Goal: Find specific page/section: Find specific page/section

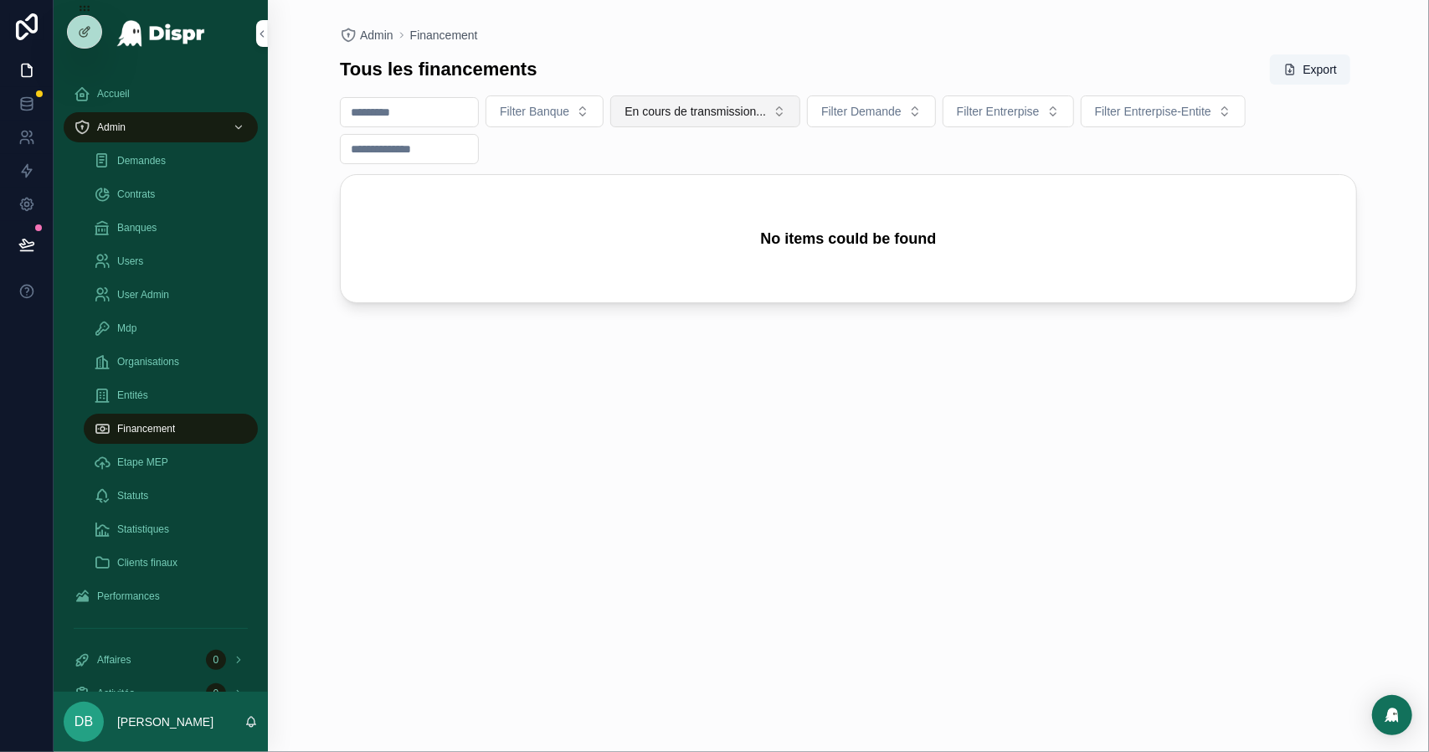
click at [697, 113] on span "En cours de transmission..." at bounding box center [695, 111] width 141 height 17
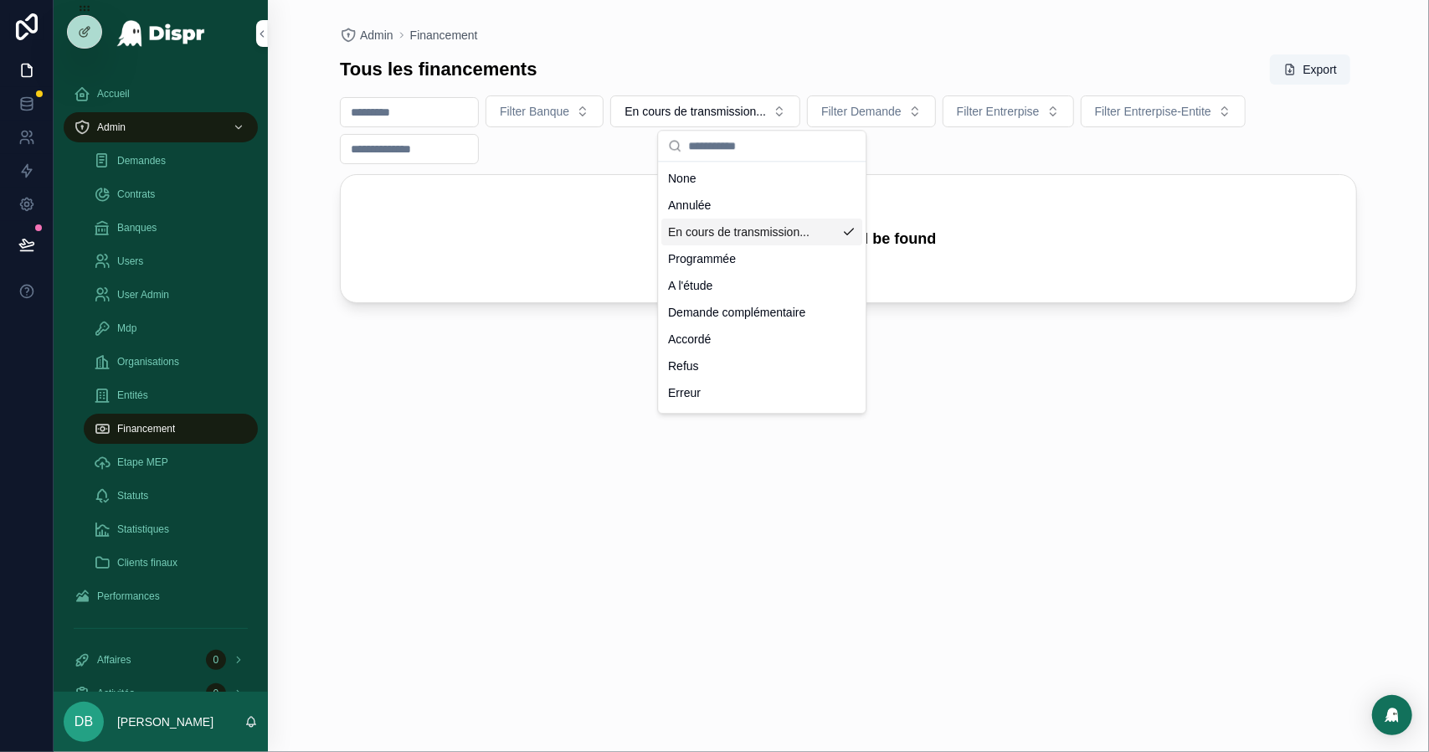
click at [700, 232] on div "En cours de transmission..." at bounding box center [761, 232] width 201 height 27
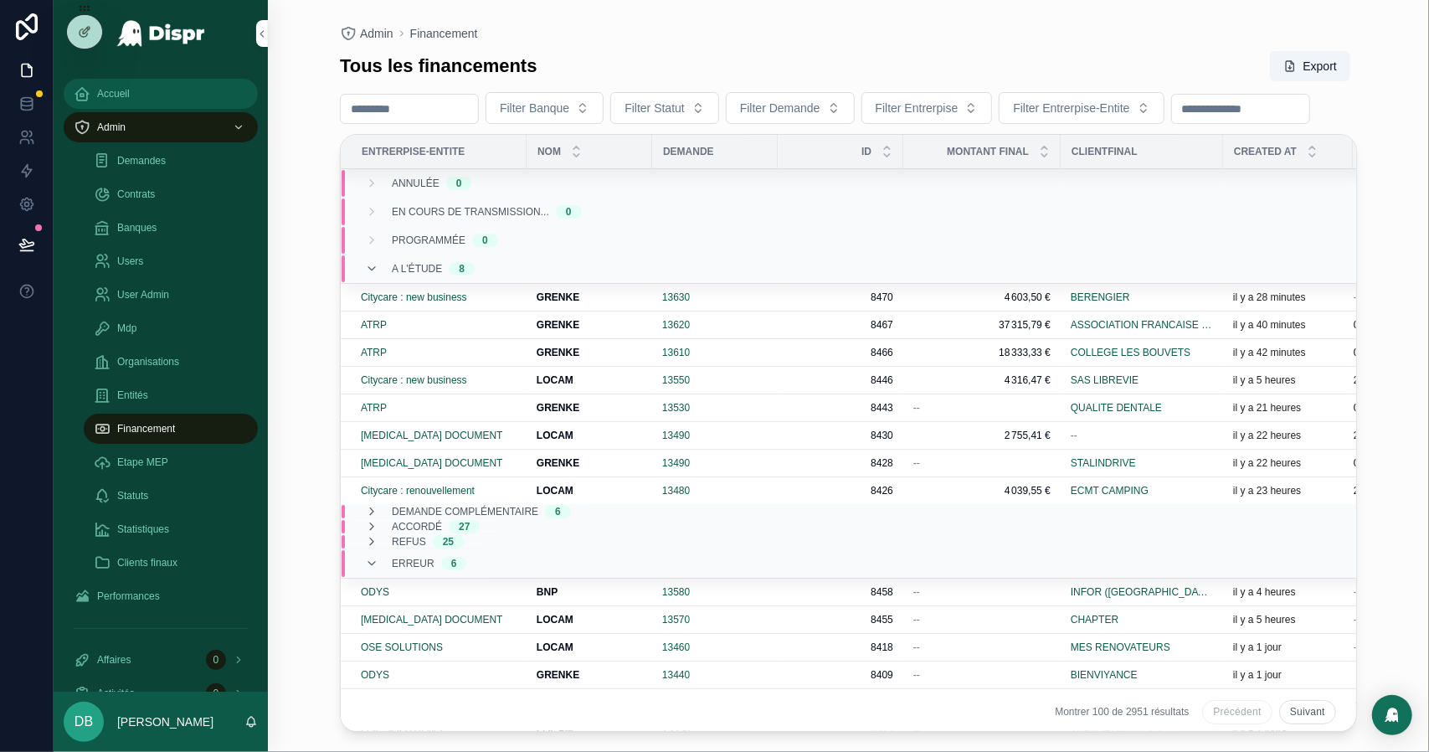
click at [172, 98] on div "Accueil" at bounding box center [161, 93] width 174 height 27
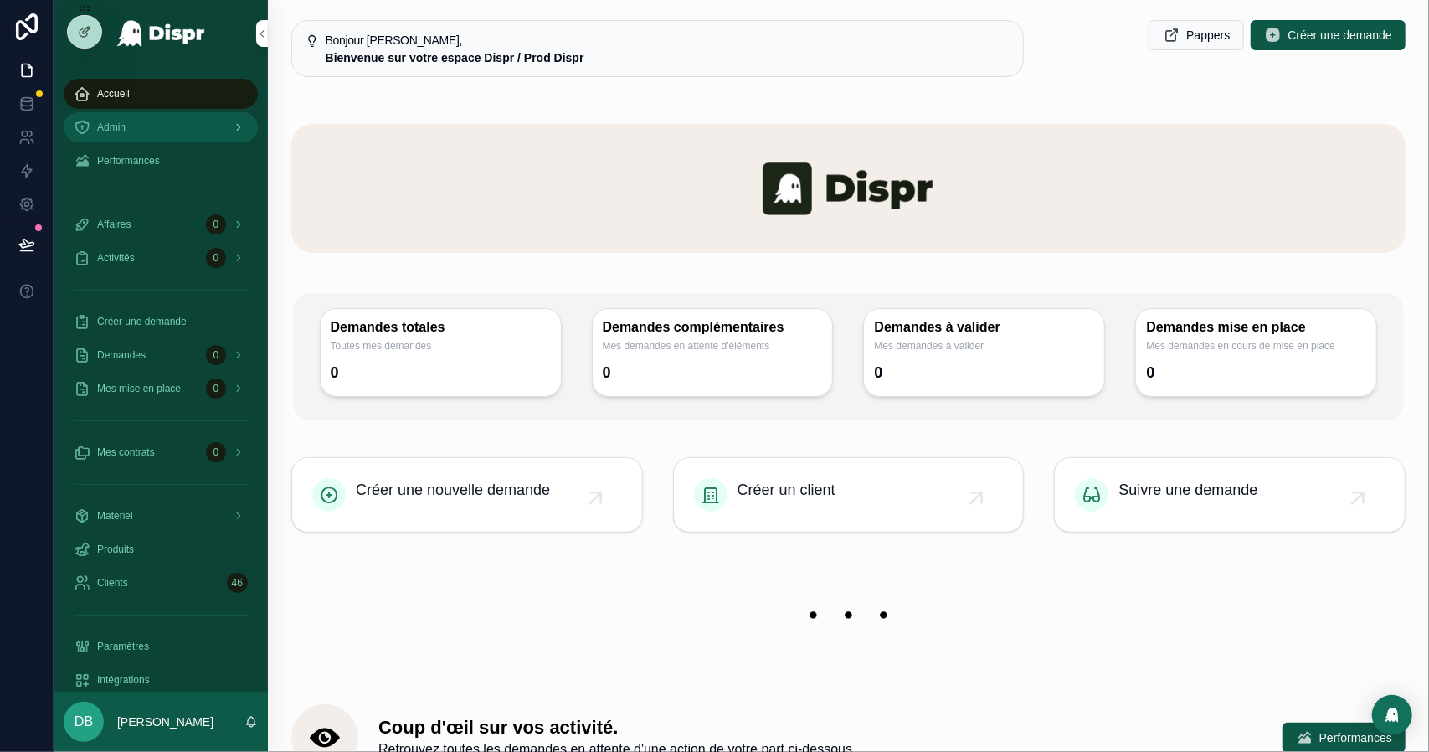
click at [156, 140] on div "Admin" at bounding box center [161, 127] width 174 height 27
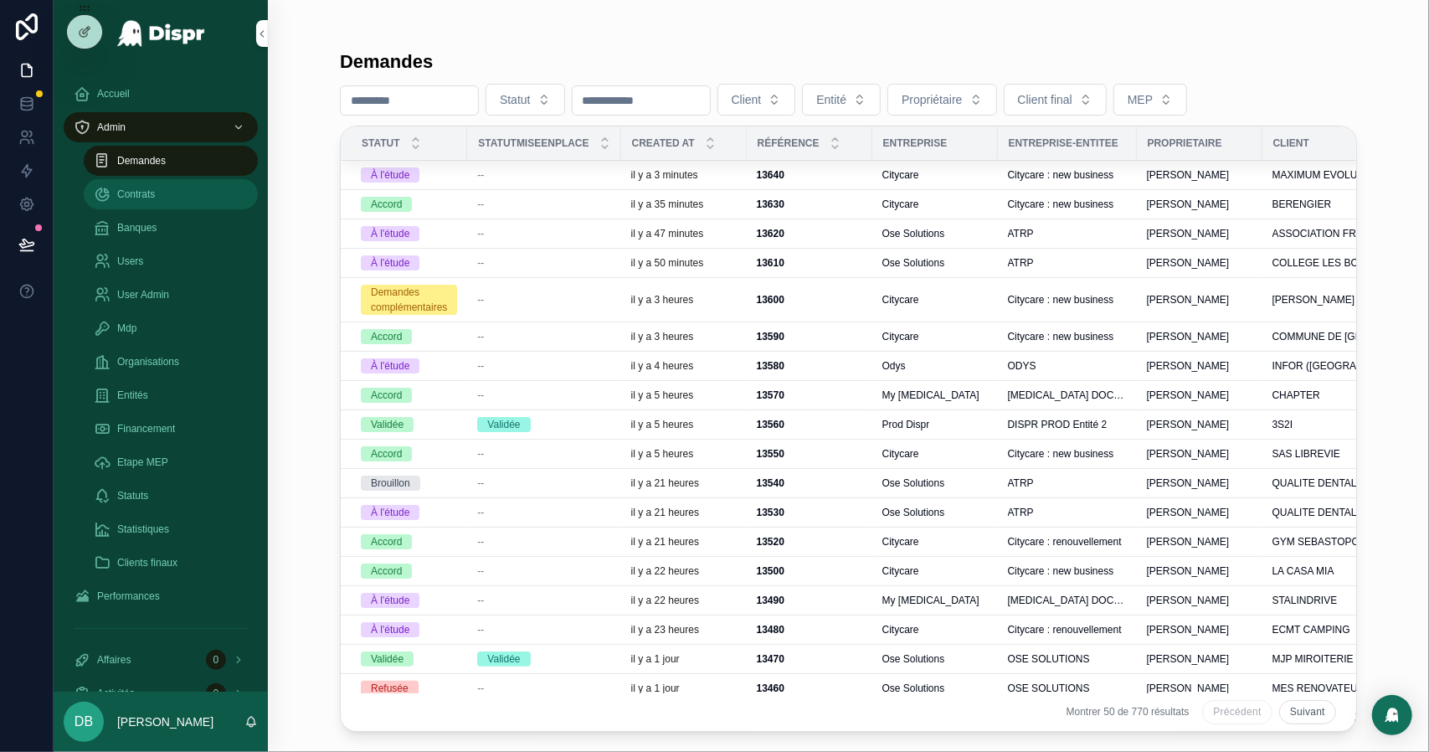
click at [153, 204] on div "Contrats" at bounding box center [171, 194] width 154 height 27
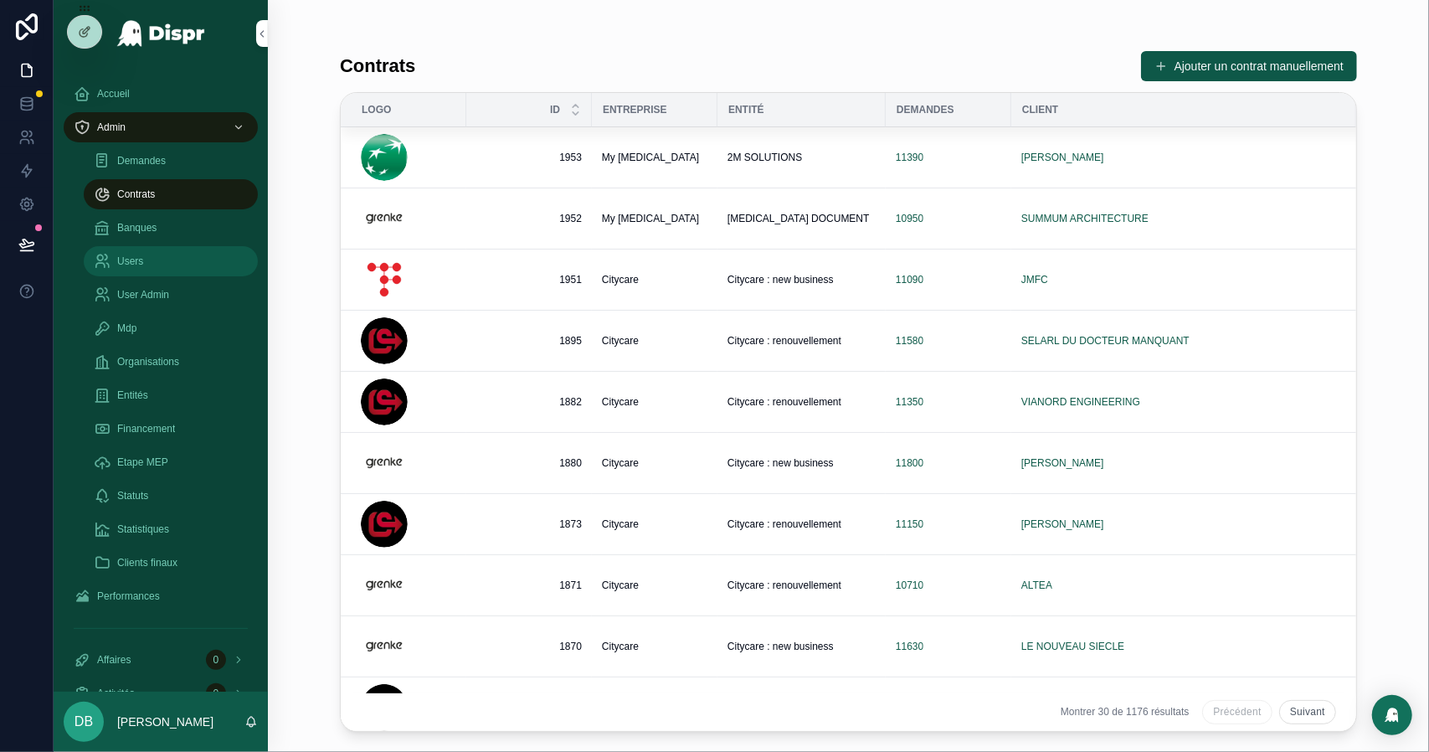
click at [177, 262] on div "Users" at bounding box center [171, 261] width 154 height 27
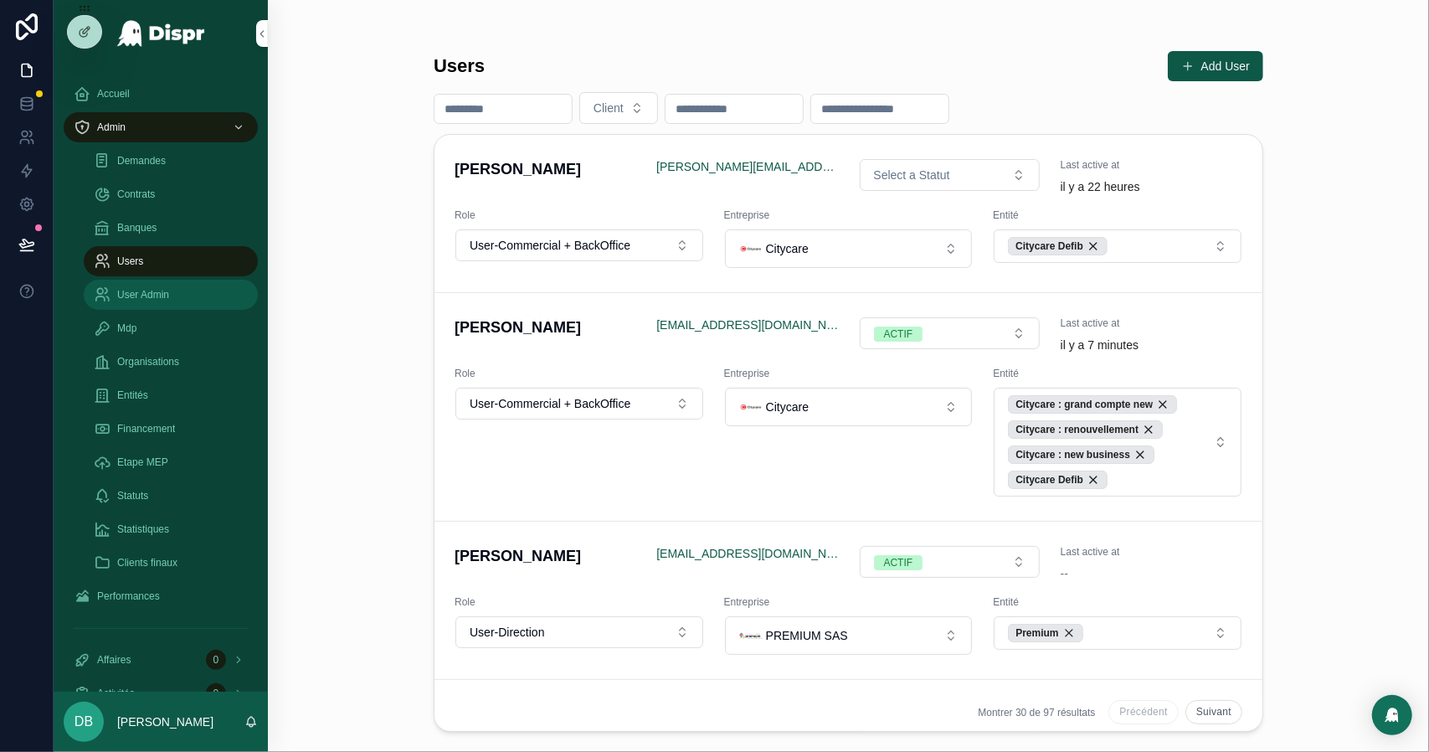
click at [176, 285] on div "User Admin" at bounding box center [171, 294] width 154 height 27
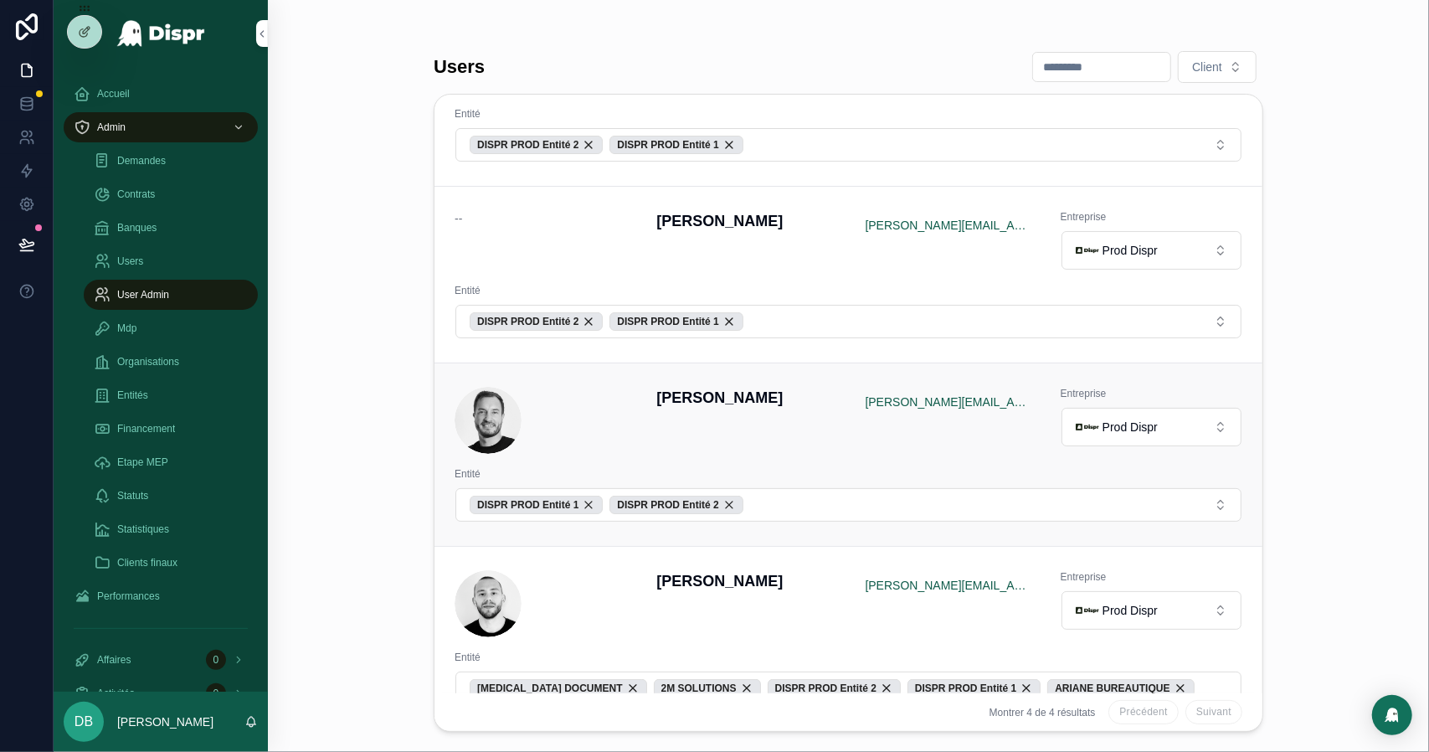
scroll to position [137, 0]
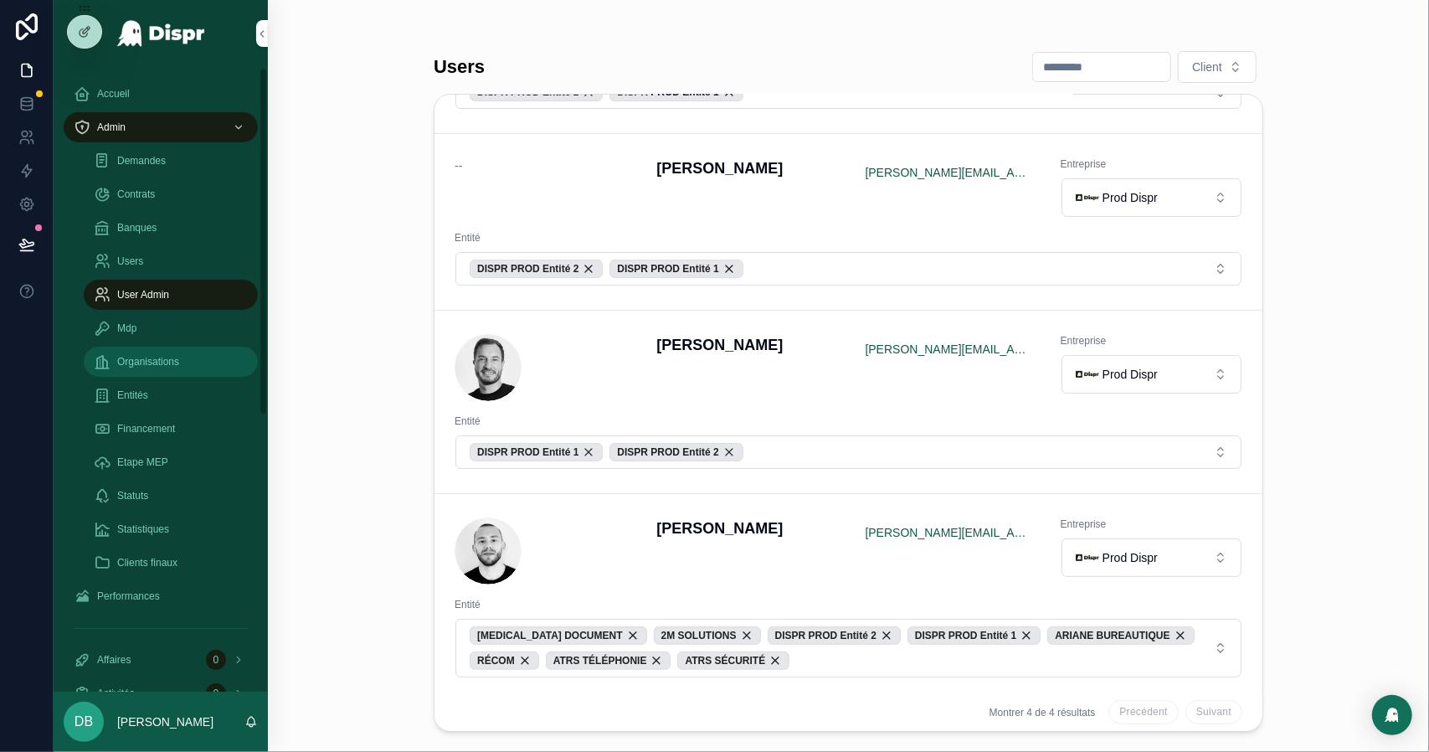
click at [167, 359] on span "Organisations" at bounding box center [148, 361] width 62 height 13
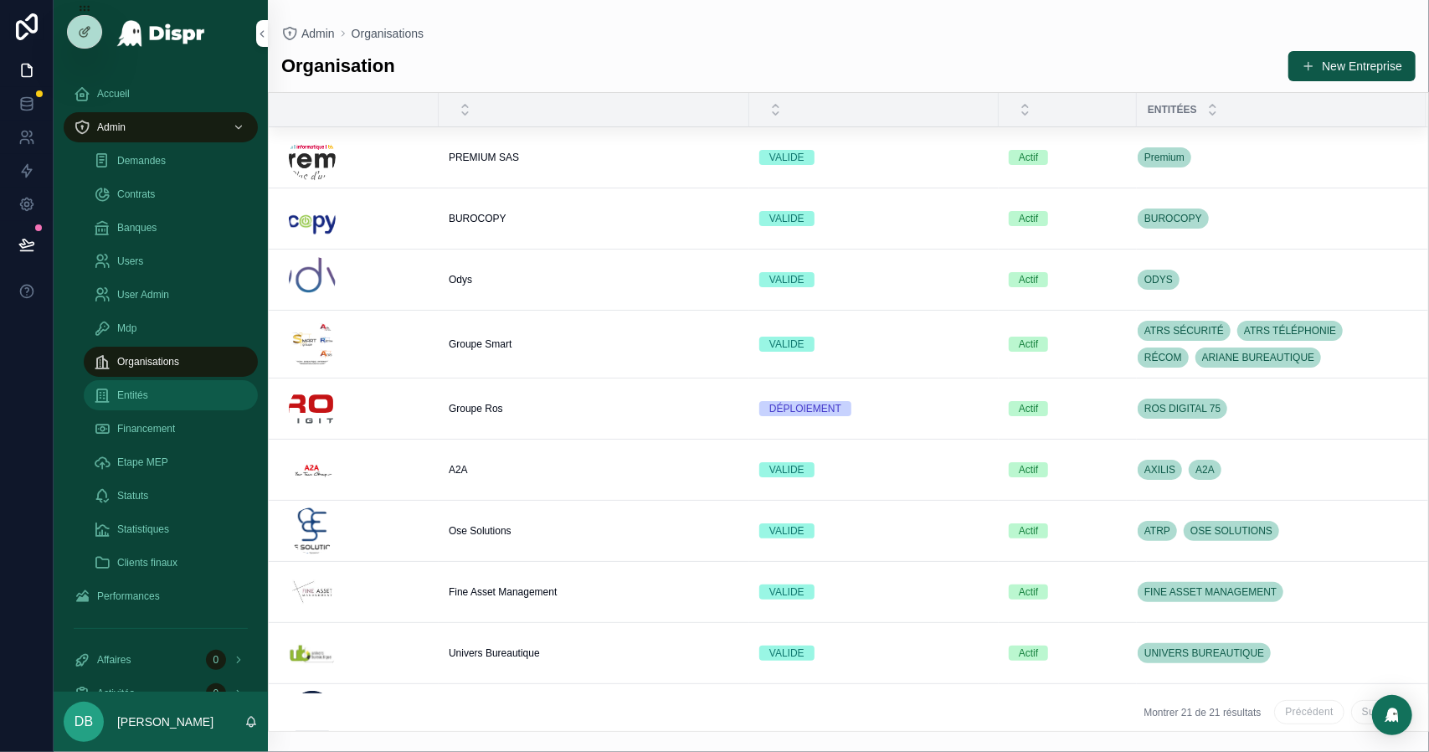
click at [172, 393] on div "Entités" at bounding box center [171, 395] width 154 height 27
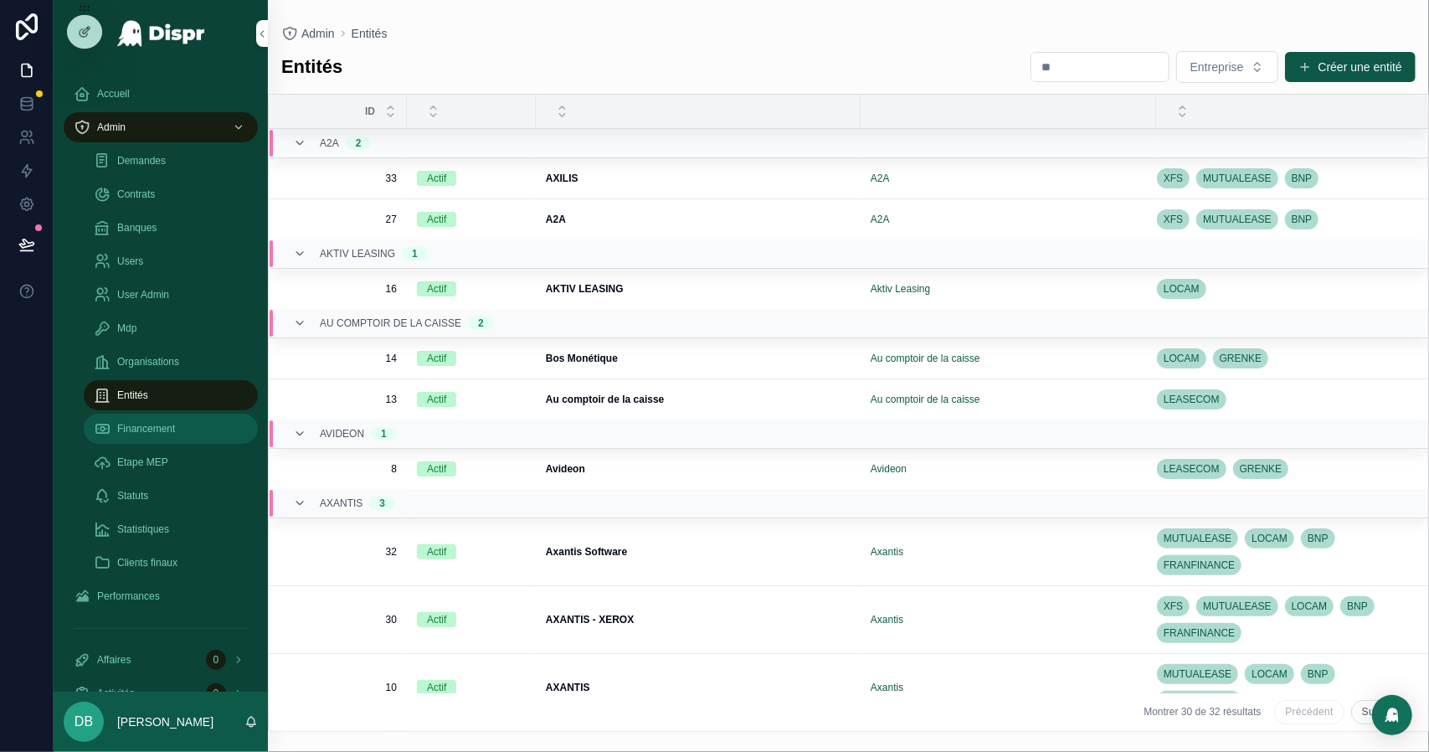
click at [175, 428] on span "Financement" at bounding box center [146, 428] width 58 height 13
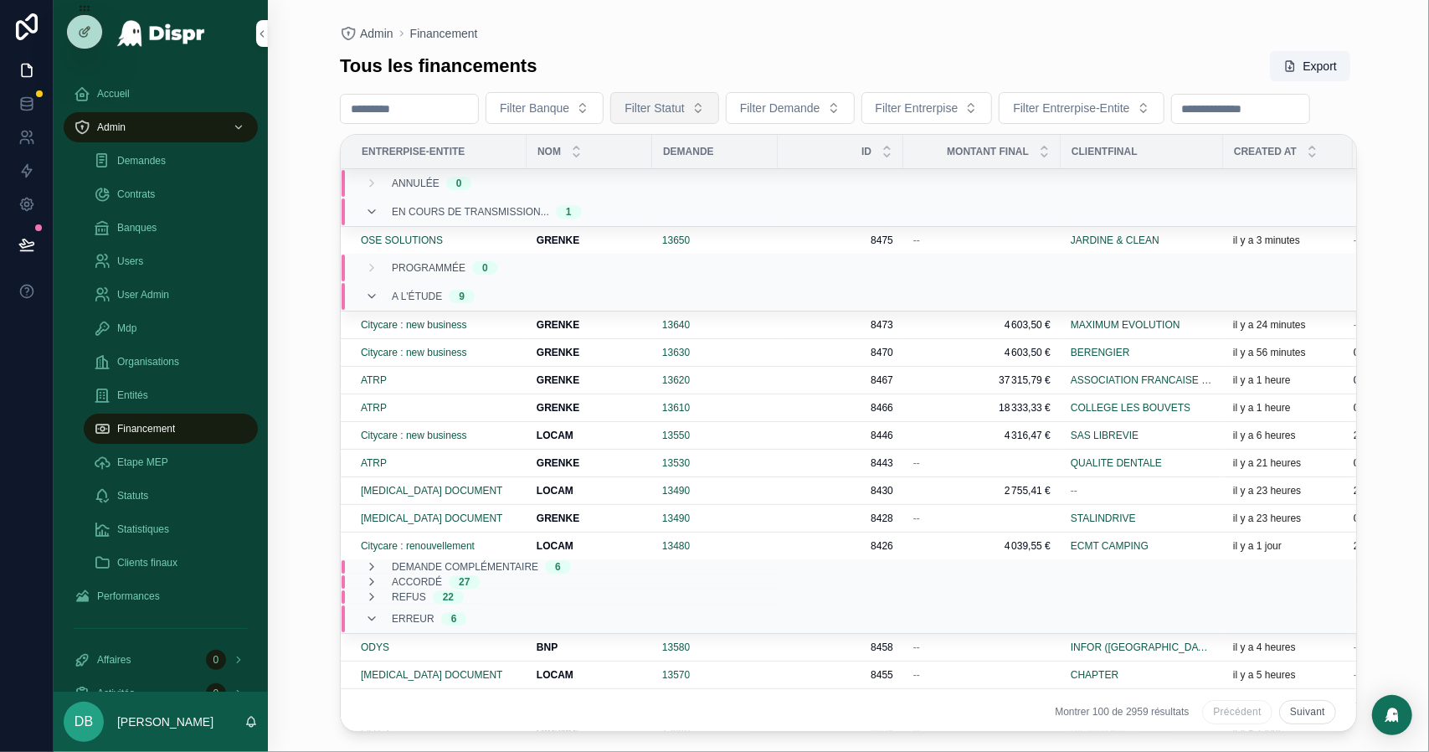
click at [719, 106] on button "Filter Statut" at bounding box center [664, 108] width 109 height 32
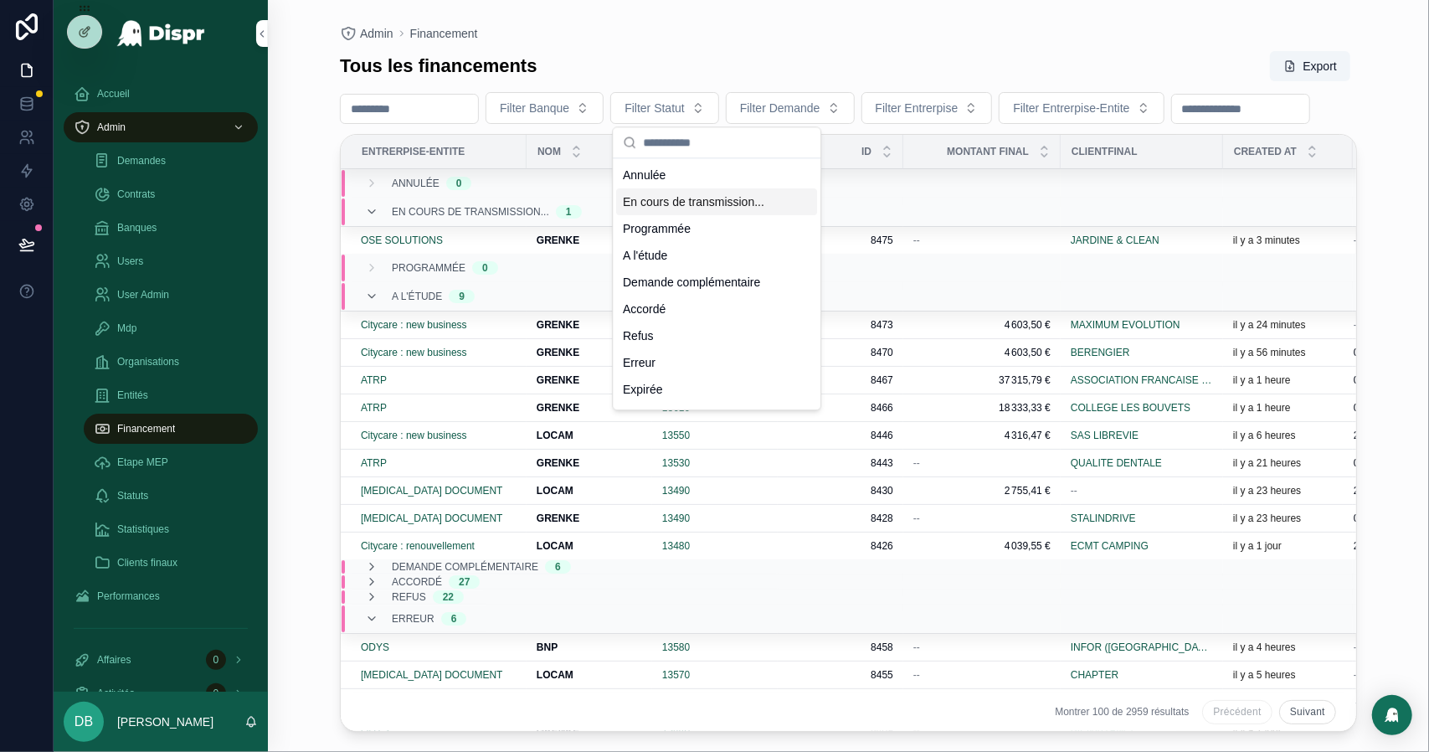
click at [731, 209] on div "En cours de transmission..." at bounding box center [716, 201] width 201 height 27
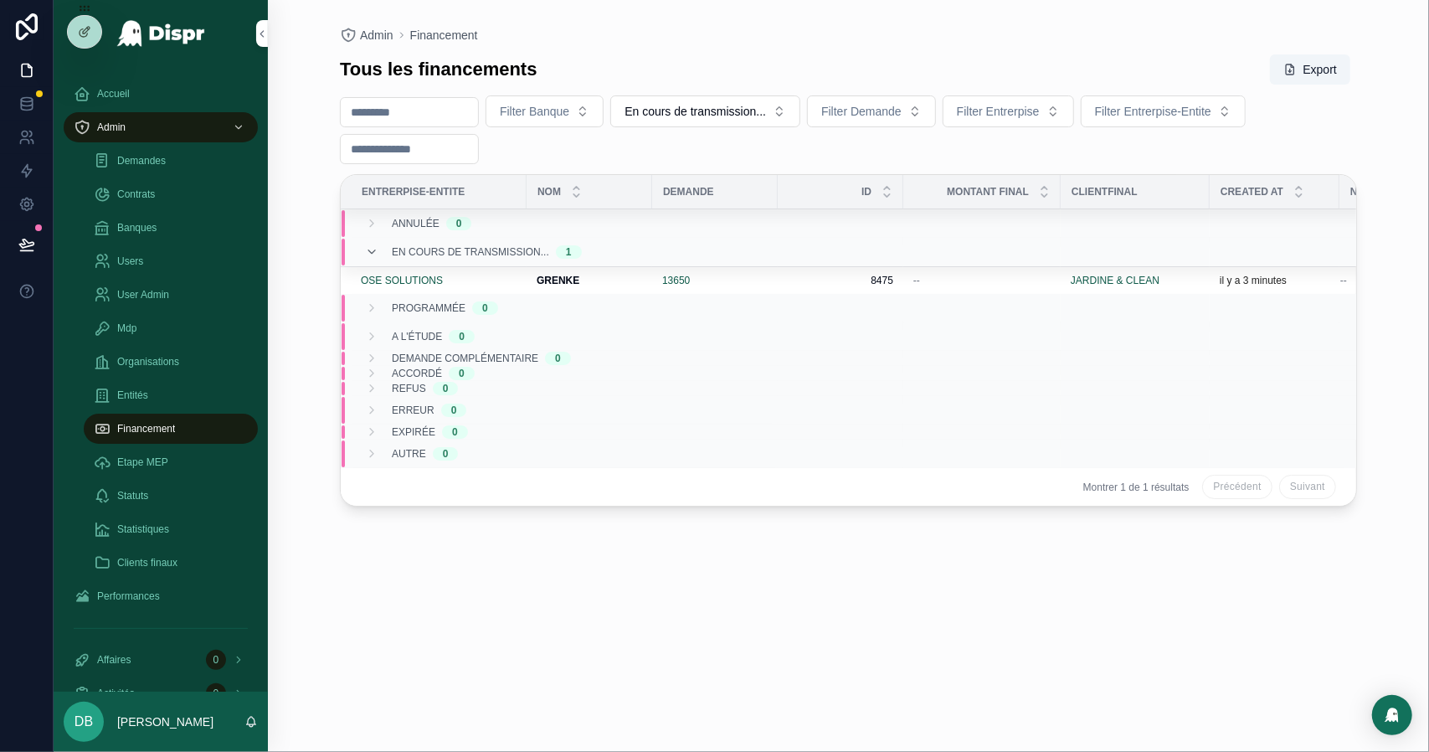
click at [300, 256] on div "Admin Financement Tous les financements Export Filter Banque En cours de transm…" at bounding box center [848, 376] width 1161 height 752
